Goal: Find specific page/section: Find specific page/section

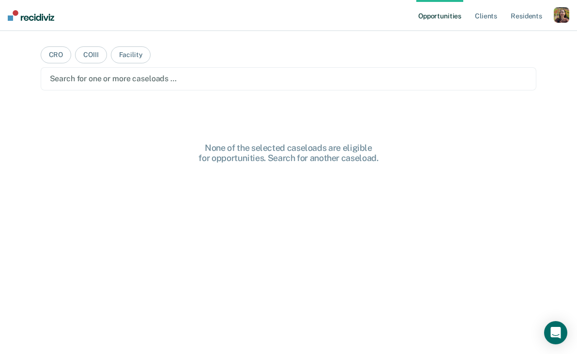
click at [560, 13] on div "button" at bounding box center [561, 14] width 15 height 15
click at [495, 38] on link "Profile" at bounding box center [522, 39] width 78 height 8
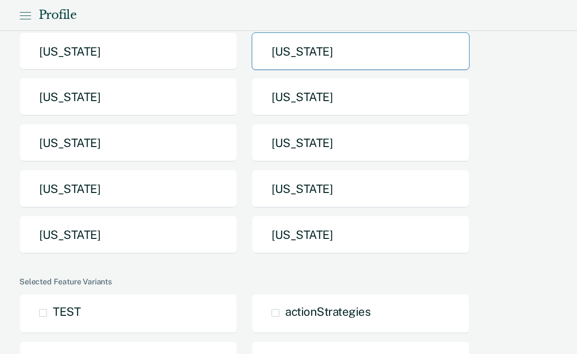
scroll to position [181, 0]
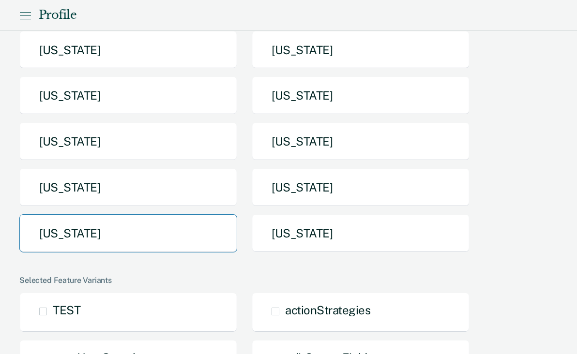
click at [201, 237] on button "[US_STATE]" at bounding box center [128, 233] width 218 height 38
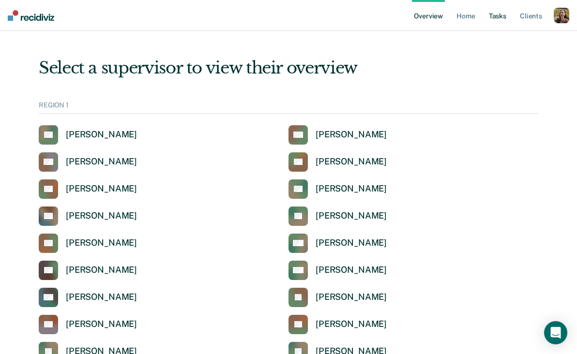
click at [497, 14] on link "Tasks" at bounding box center [497, 15] width 21 height 31
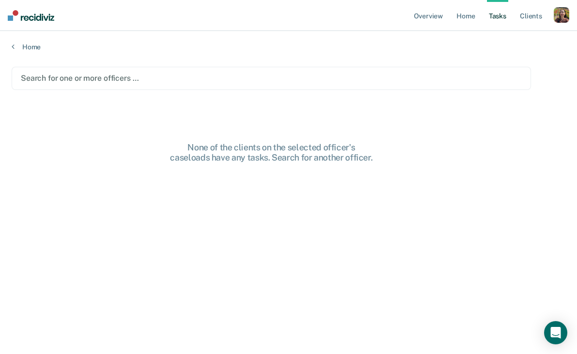
click at [107, 72] on div "Search for one or more officers …" at bounding box center [271, 78] width 503 height 13
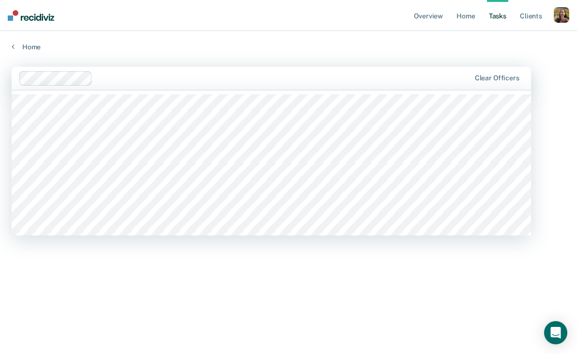
click at [165, 82] on div at bounding box center [283, 78] width 374 height 11
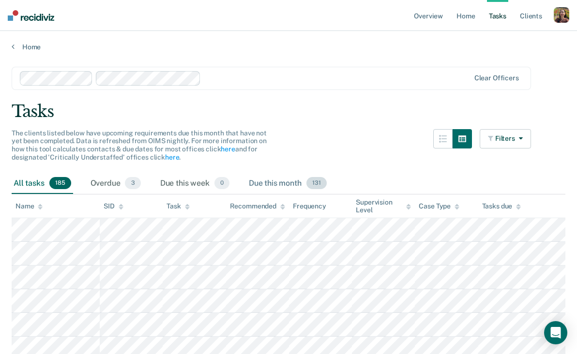
click at [293, 182] on div "Due this month 131" at bounding box center [288, 183] width 82 height 21
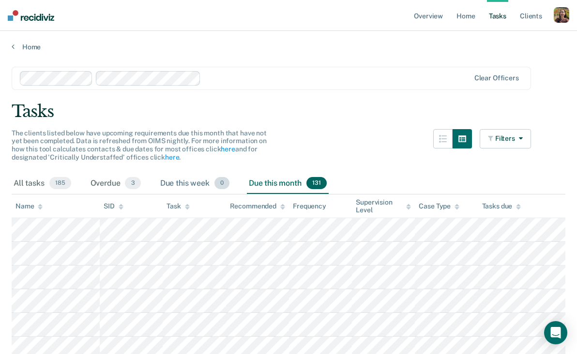
click at [199, 186] on div "Due this week 0" at bounding box center [194, 183] width 73 height 21
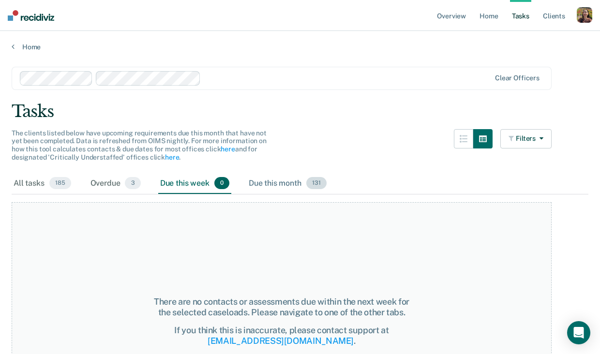
click at [277, 185] on div "Due this month 131" at bounding box center [288, 183] width 82 height 21
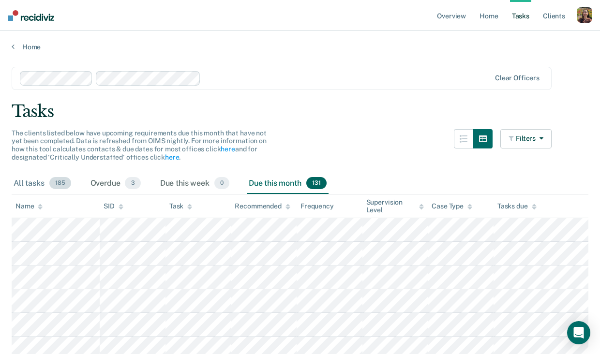
click at [50, 185] on span "185" at bounding box center [60, 183] width 22 height 13
